Goal: Transaction & Acquisition: Download file/media

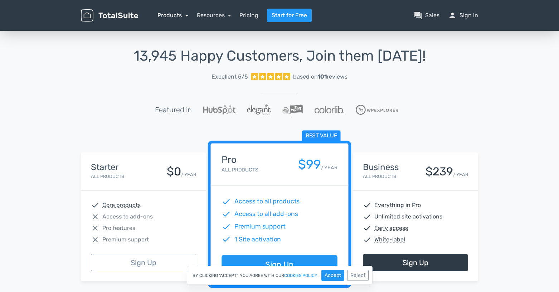
click at [172, 15] on link "Products" at bounding box center [173, 15] width 31 height 7
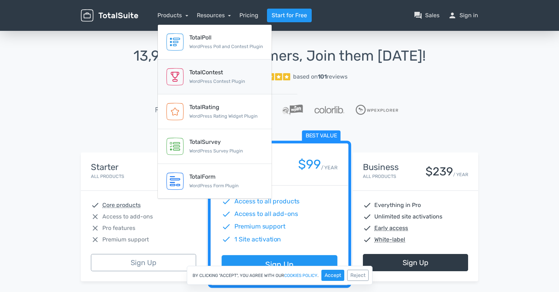
click at [207, 73] on div "TotalContest" at bounding box center [217, 72] width 56 height 9
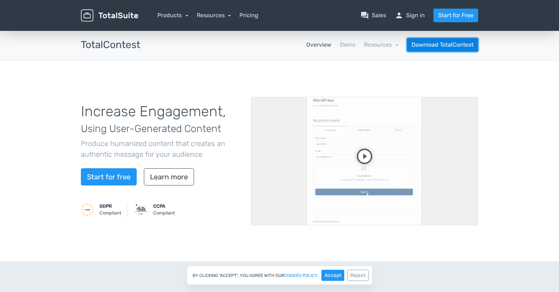
click at [454, 47] on link "Download TotalContest" at bounding box center [442, 45] width 71 height 14
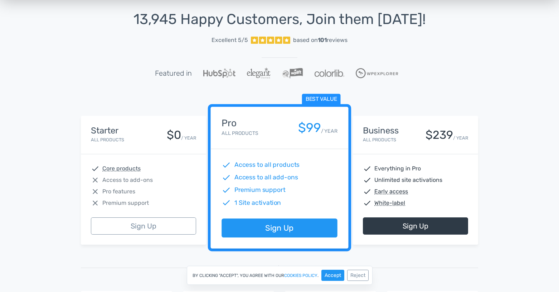
scroll to position [34, 0]
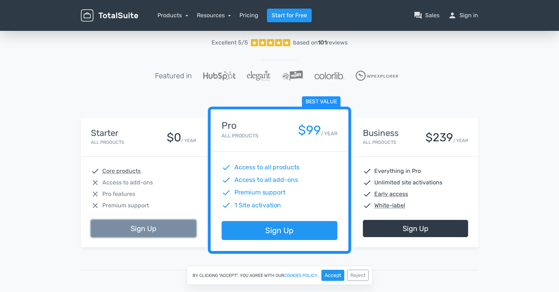
click at [157, 232] on link "Sign Up" at bounding box center [143, 228] width 105 height 17
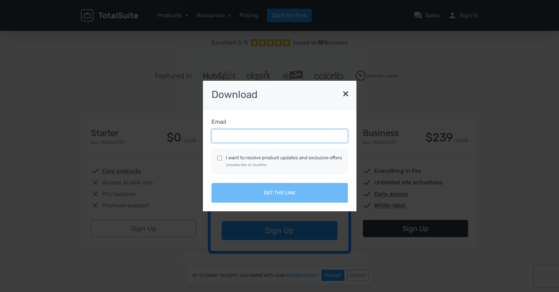
click at [254, 137] on input "Email" at bounding box center [280, 136] width 136 height 14
type input "jcorbin@upstatetoday.com"
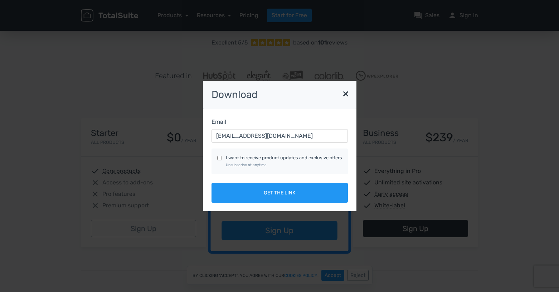
click at [219, 158] on input "I want to receive product updates and exclusive offers Unsubscribe at anytime" at bounding box center [219, 157] width 5 height 5
checkbox input "true"
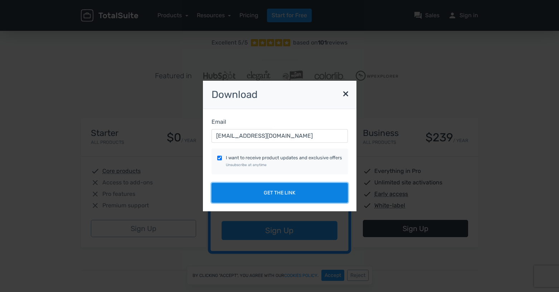
click at [275, 195] on button "Get the link" at bounding box center [280, 193] width 136 height 20
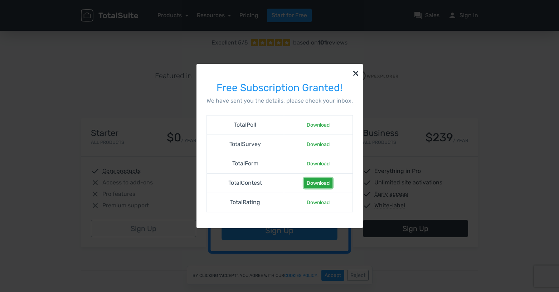
click at [321, 183] on link "Download" at bounding box center [318, 183] width 29 height 10
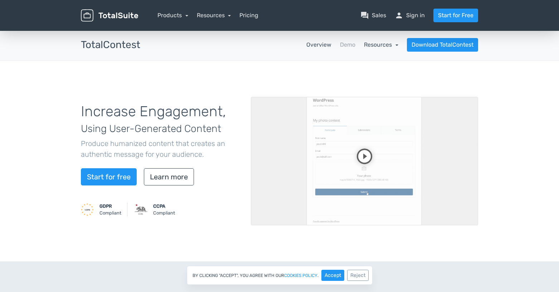
click at [369, 44] on link "Resources" at bounding box center [381, 44] width 34 height 7
click at [365, 64] on link "school Documentation" at bounding box center [364, 64] width 67 height 20
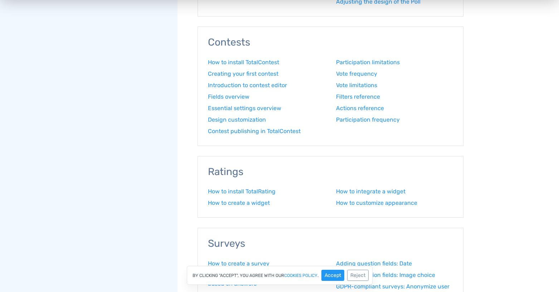
scroll to position [342, 0]
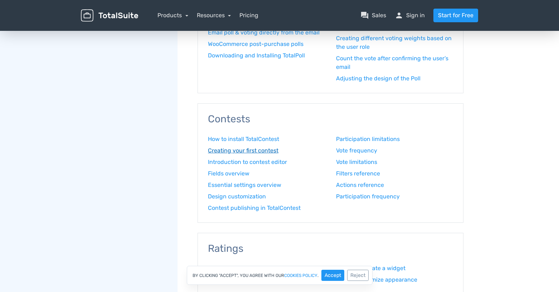
click at [255, 150] on link "Creating your first contest" at bounding box center [266, 150] width 117 height 9
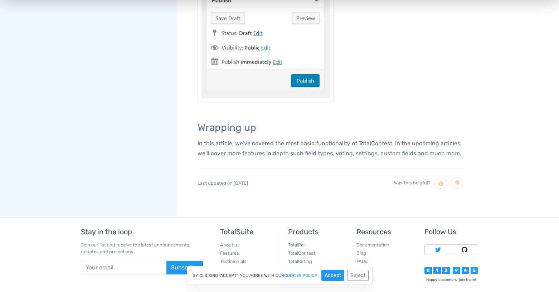
scroll to position [823, 0]
